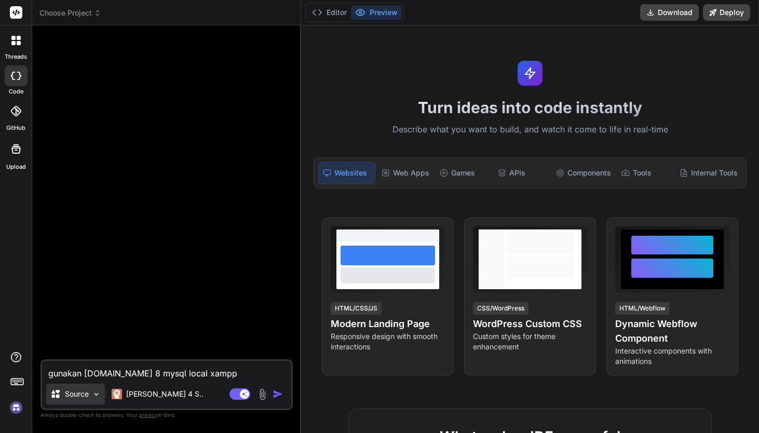
click at [81, 395] on p "Source" at bounding box center [77, 394] width 24 height 10
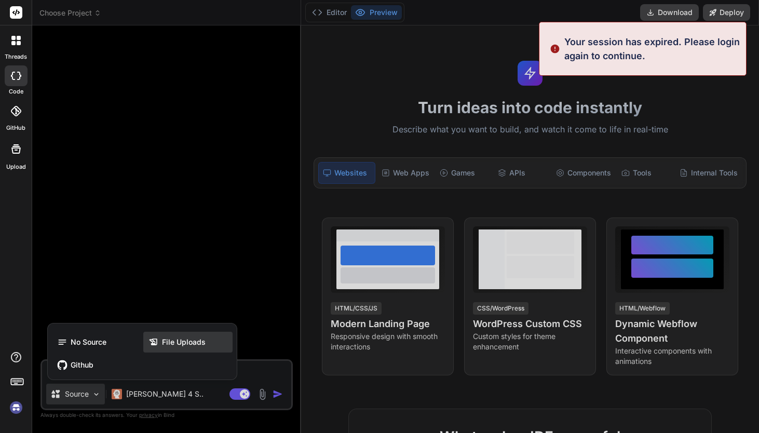
click at [169, 345] on span "File Uploads" at bounding box center [184, 342] width 44 height 10
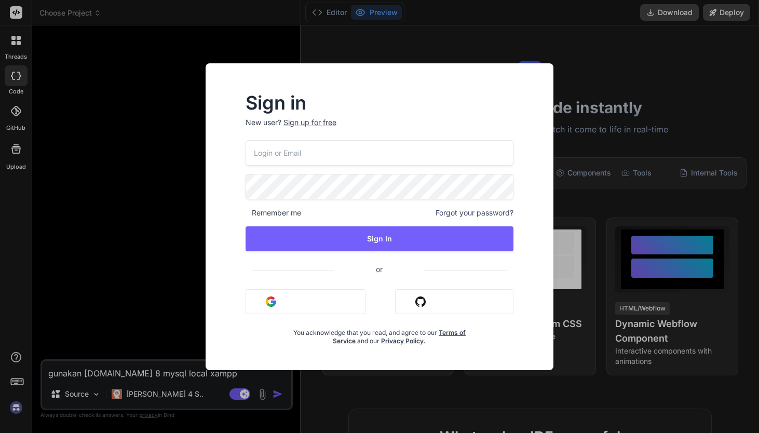
click at [332, 300] on button "Sign in with Google" at bounding box center [305, 301] width 120 height 25
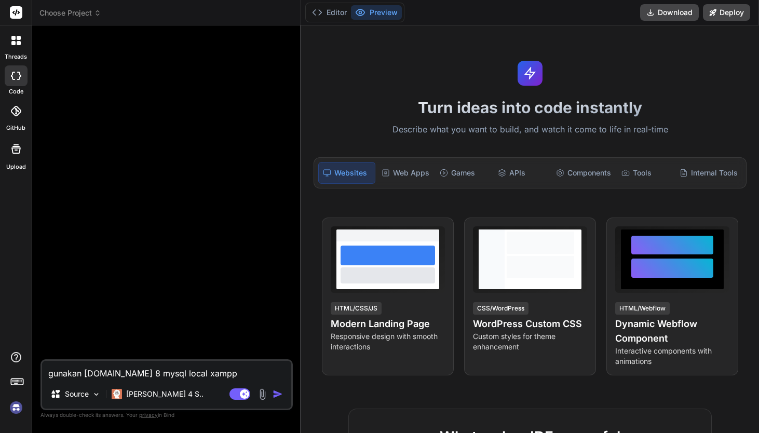
click at [262, 393] on img at bounding box center [262, 394] width 12 height 12
click at [60, 389] on icon at bounding box center [55, 394] width 10 height 10
type textarea "x"
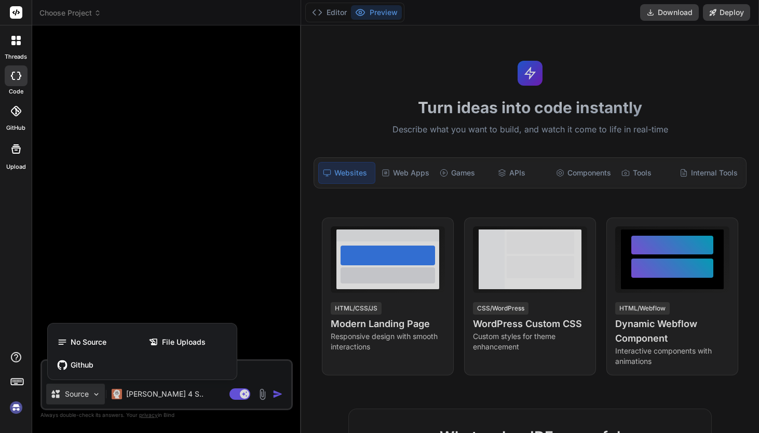
click at [17, 155] on div at bounding box center [16, 148] width 25 height 25
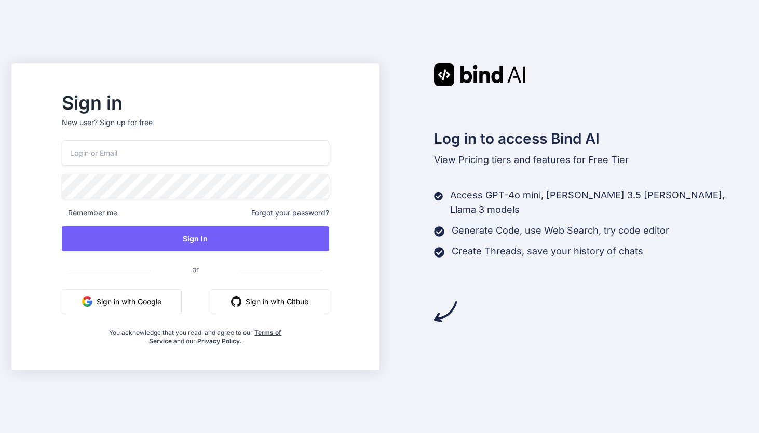
click at [178, 300] on button "Sign in with Google" at bounding box center [122, 301] width 120 height 25
